Goal: Find contact information: Find contact information

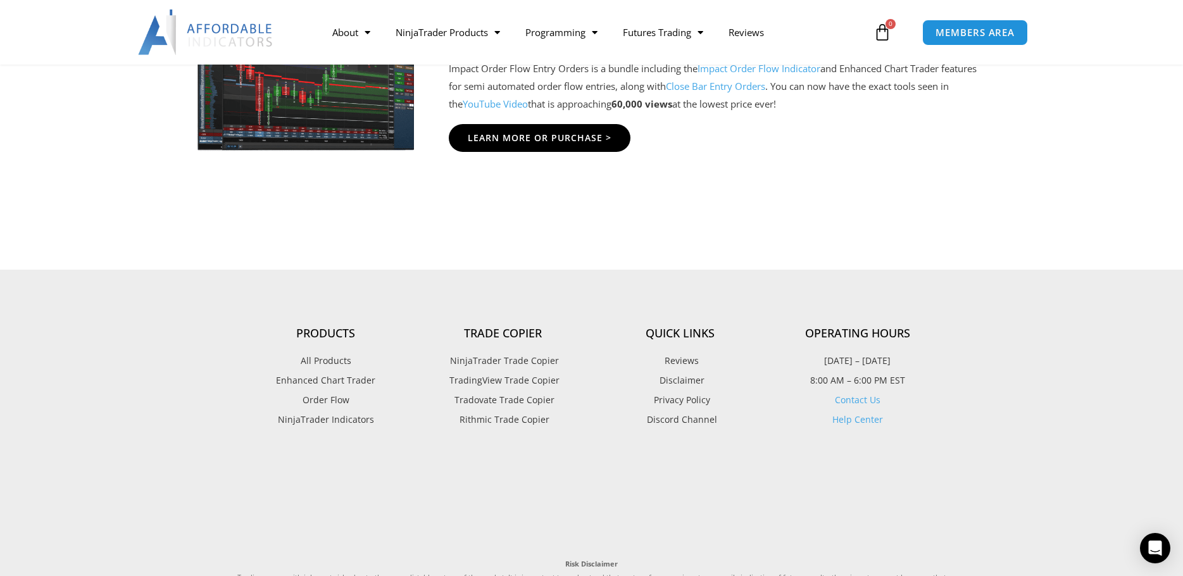
scroll to position [3102, 0]
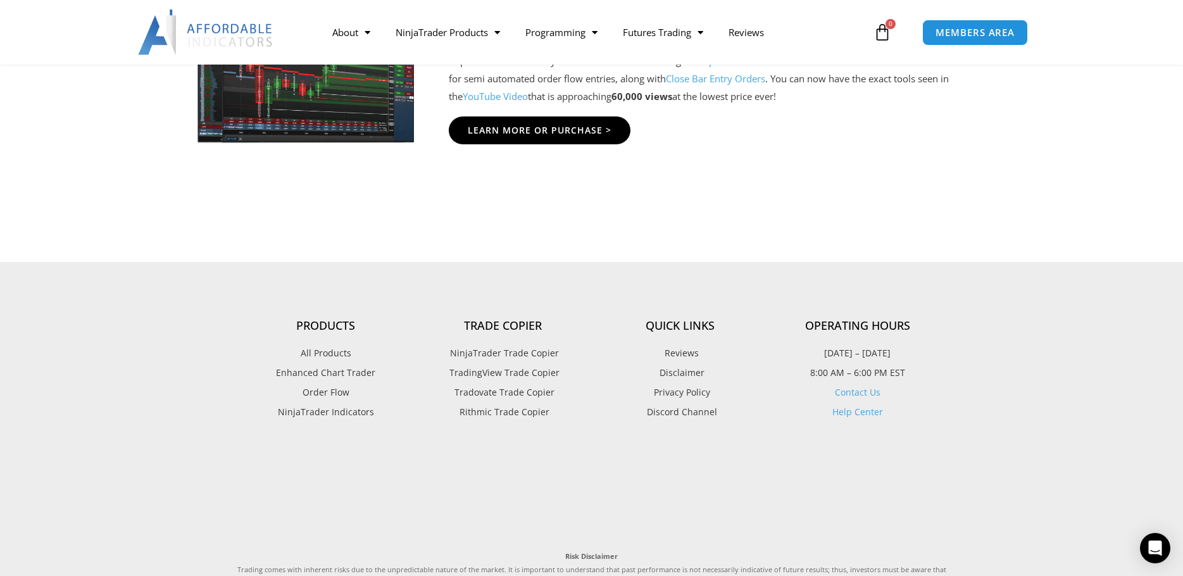
click at [862, 392] on link "Contact Us" at bounding box center [858, 392] width 46 height 12
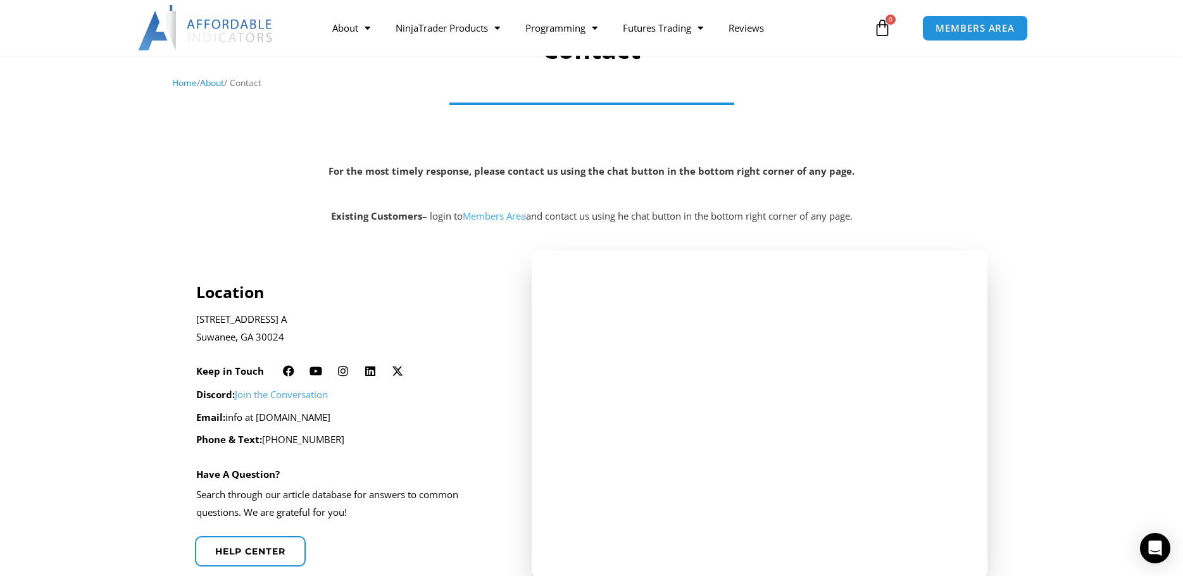
scroll to position [127, 0]
